Goal: Find specific page/section: Find specific page/section

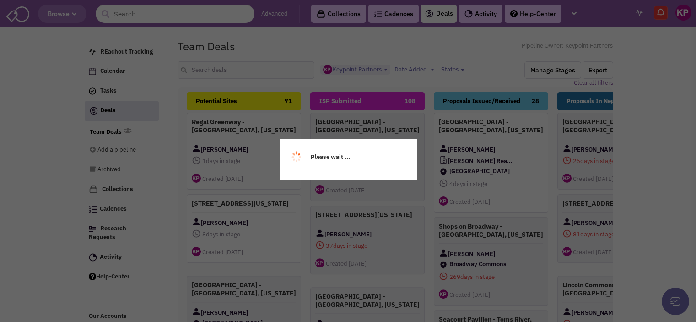
select select "1896"
select select
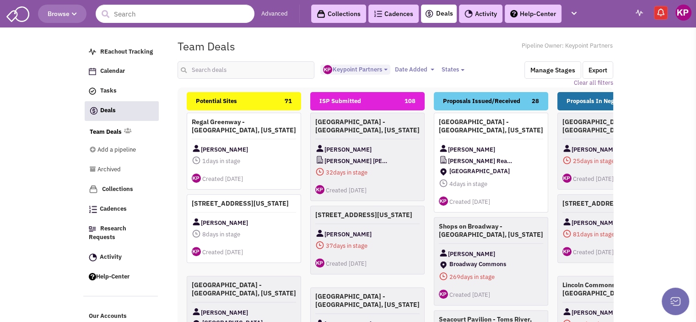
click at [478, 12] on link "Activity" at bounding box center [480, 14] width 43 height 18
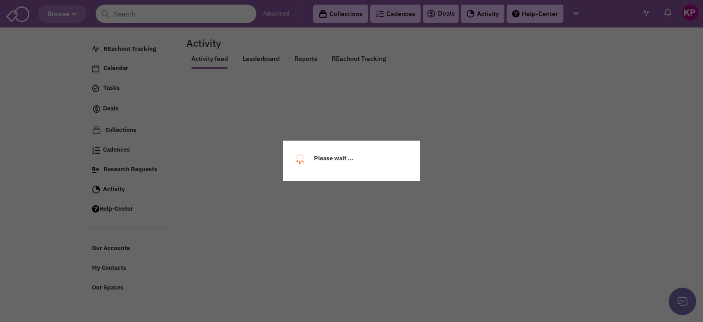
select select
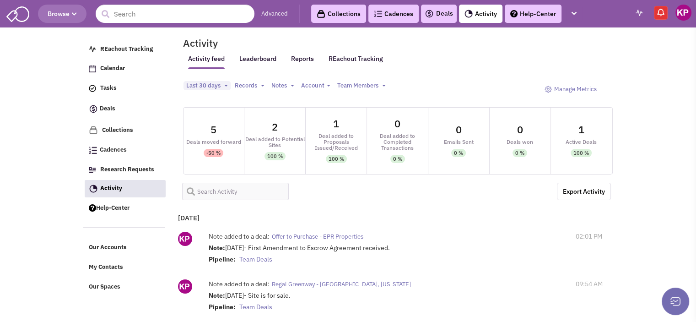
select select
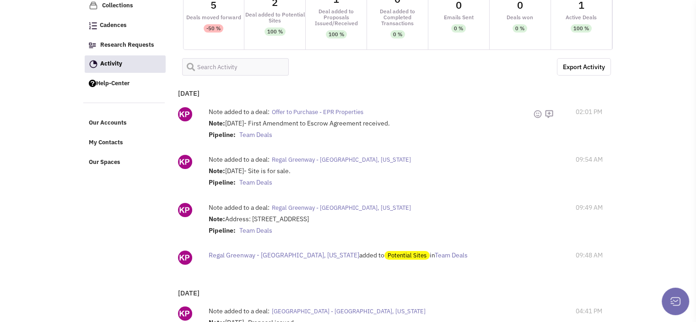
scroll to position [124, 0]
